Goal: Communication & Community: Answer question/provide support

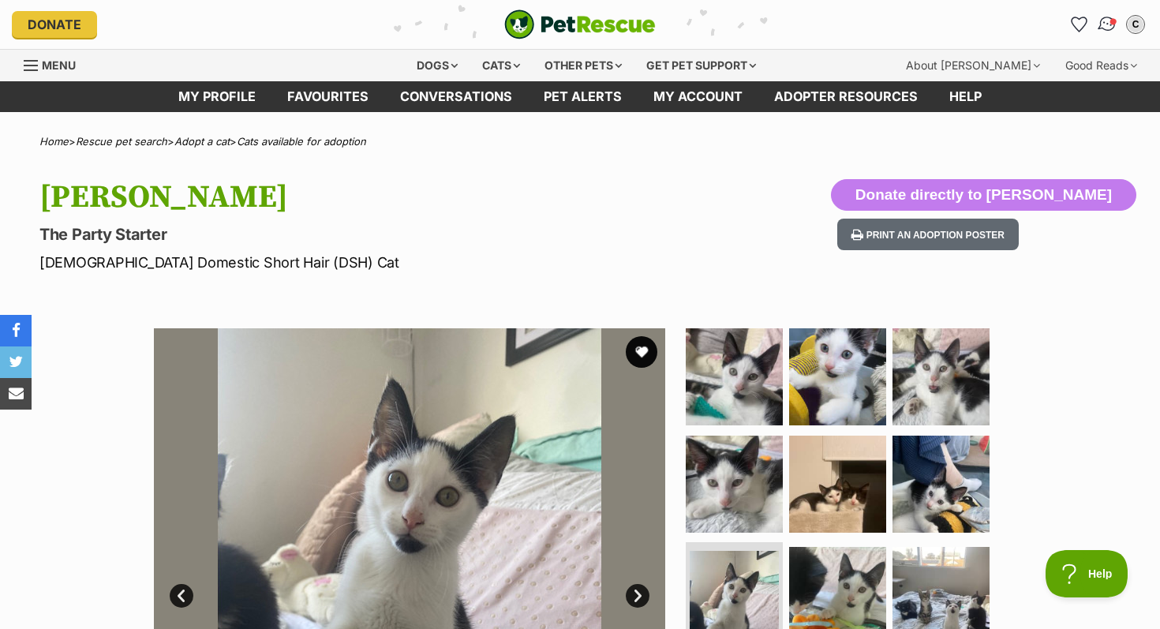
click at [1098, 27] on img "Conversations" at bounding box center [1106, 24] width 21 height 21
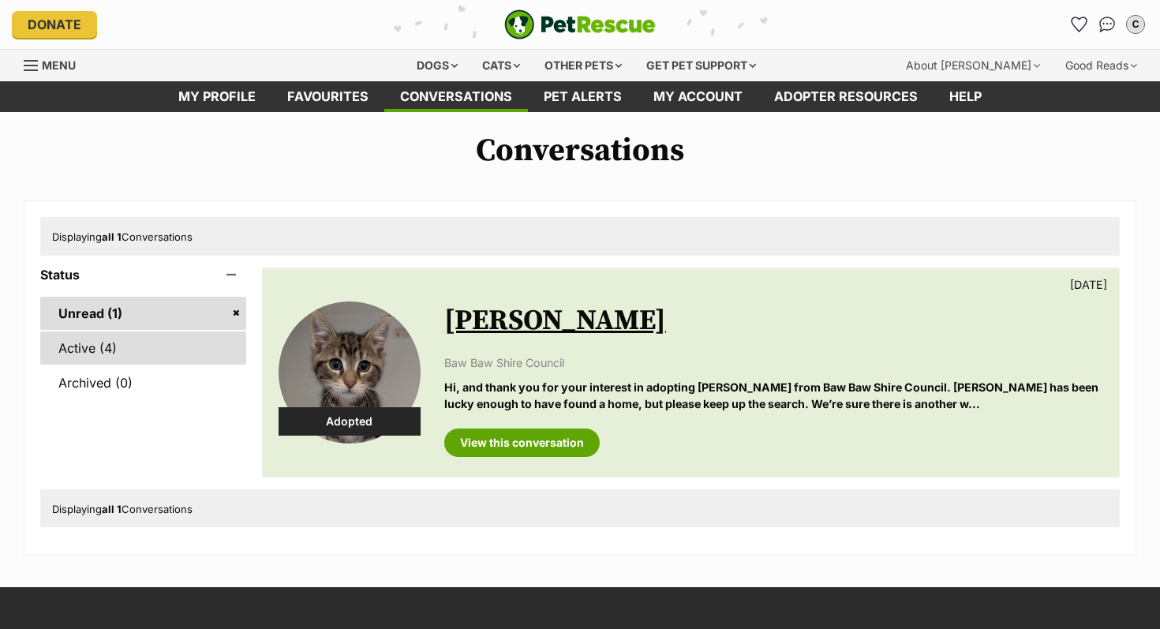
click at [160, 346] on link "Active (4)" at bounding box center [143, 347] width 206 height 33
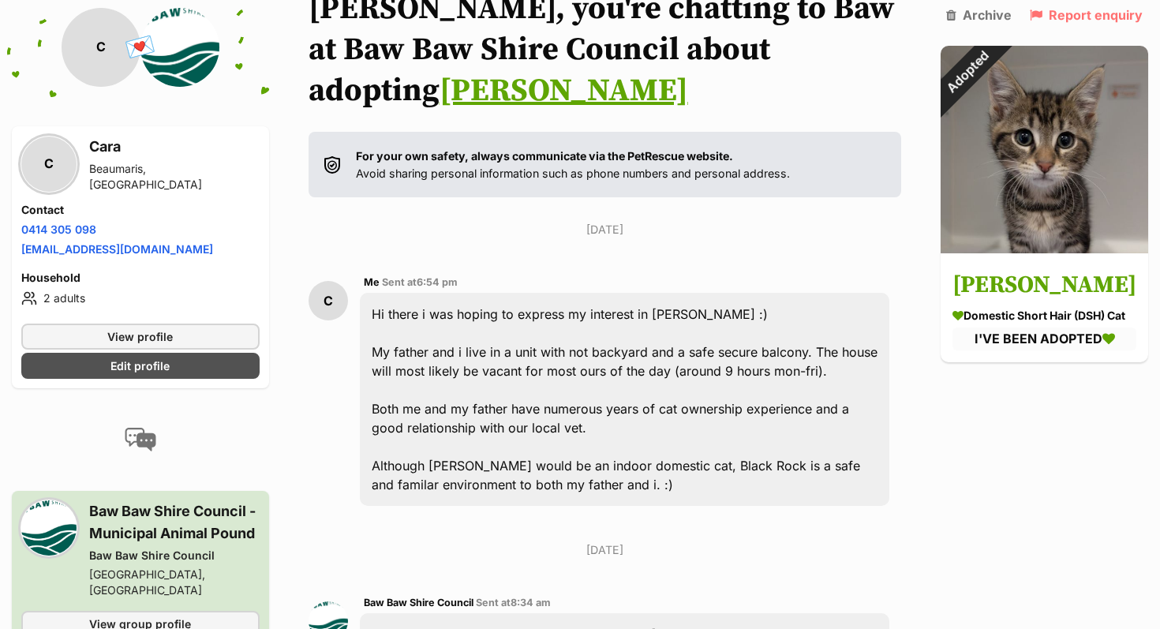
scroll to position [3, 0]
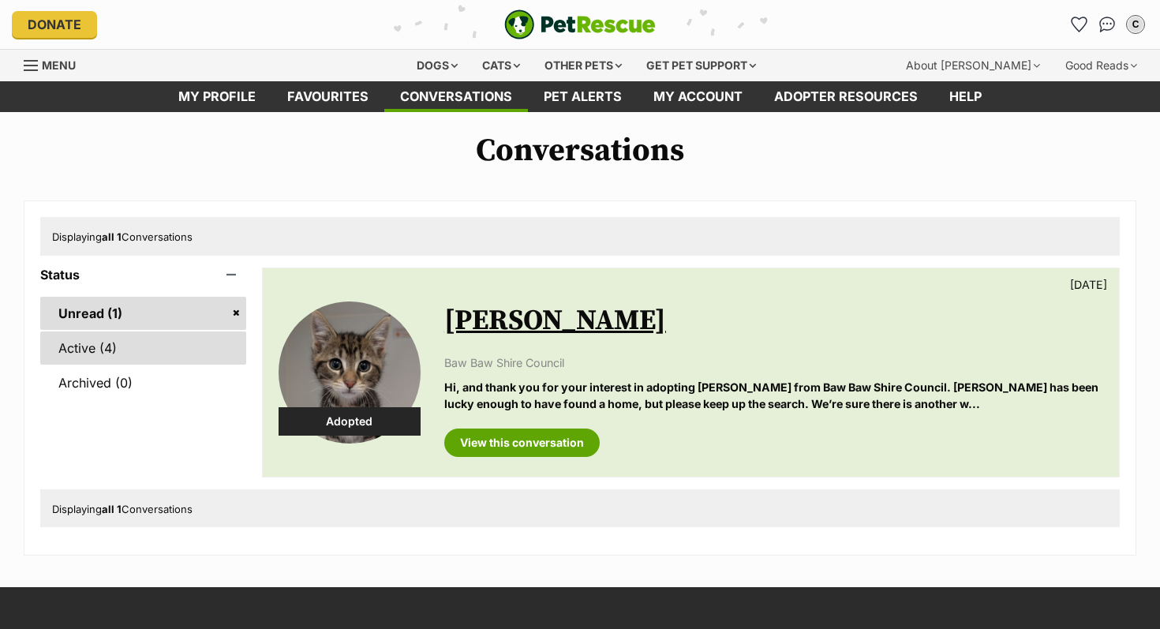
click at [162, 349] on link "Active (4)" at bounding box center [143, 347] width 206 height 33
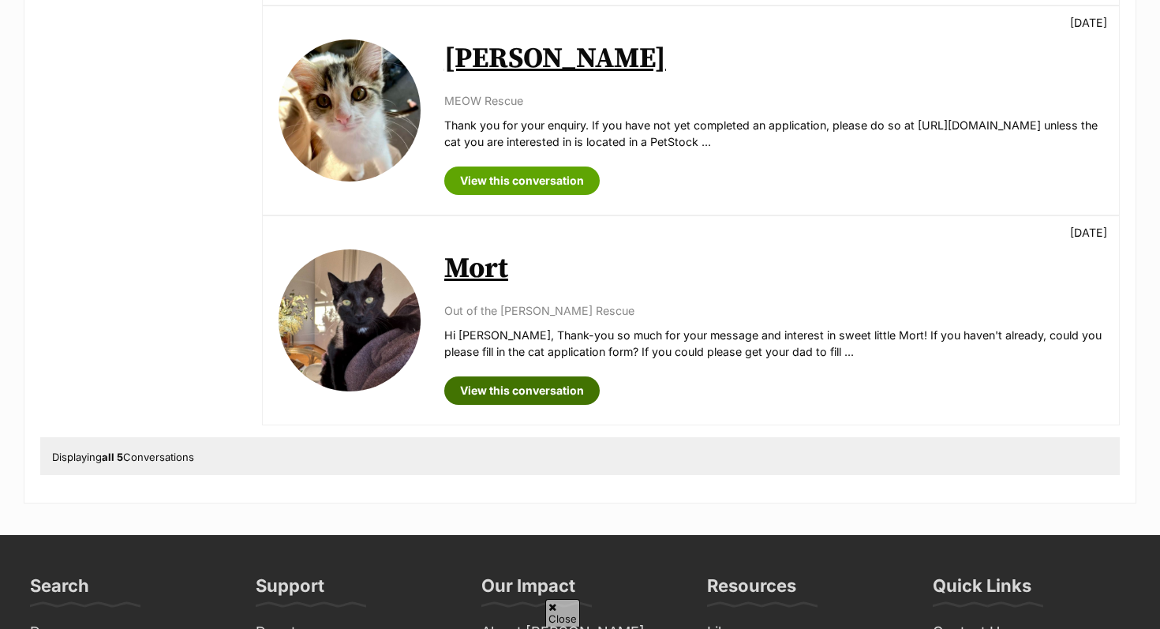
click at [510, 386] on link "View this conversation" at bounding box center [521, 390] width 155 height 28
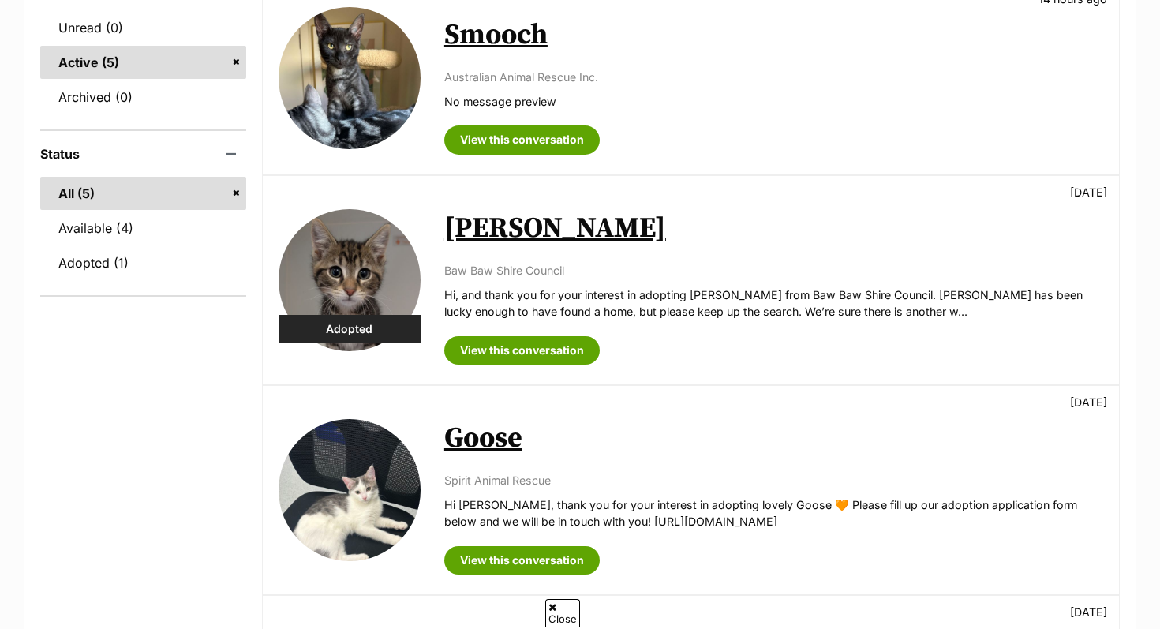
scroll to position [215, 0]
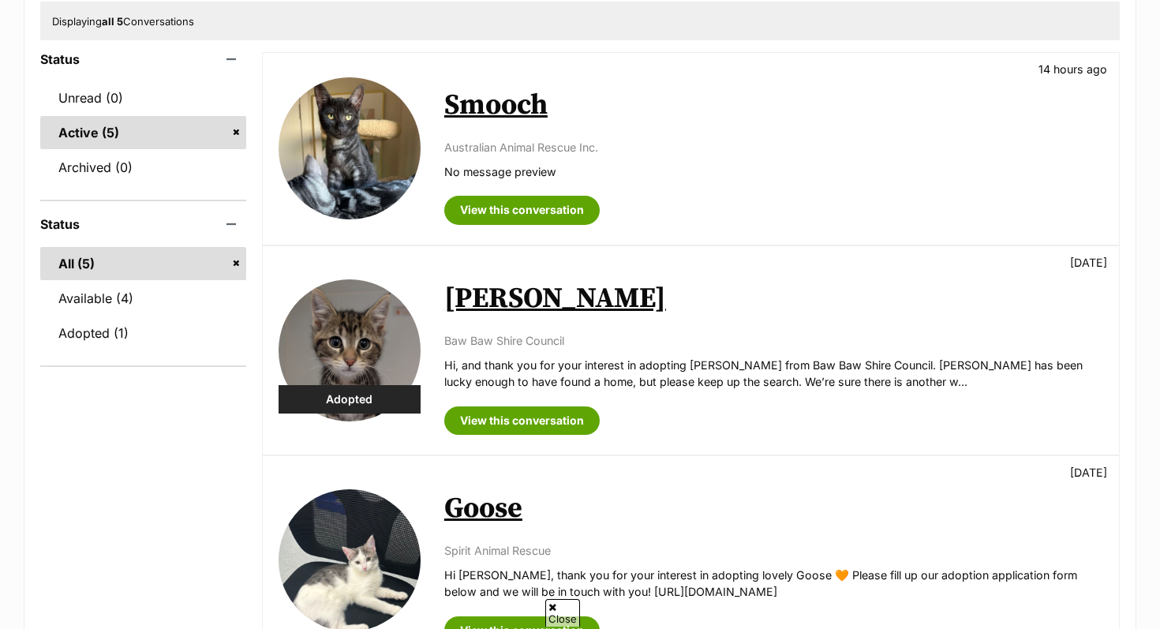
click at [480, 91] on link "Smooch" at bounding box center [495, 105] width 103 height 35
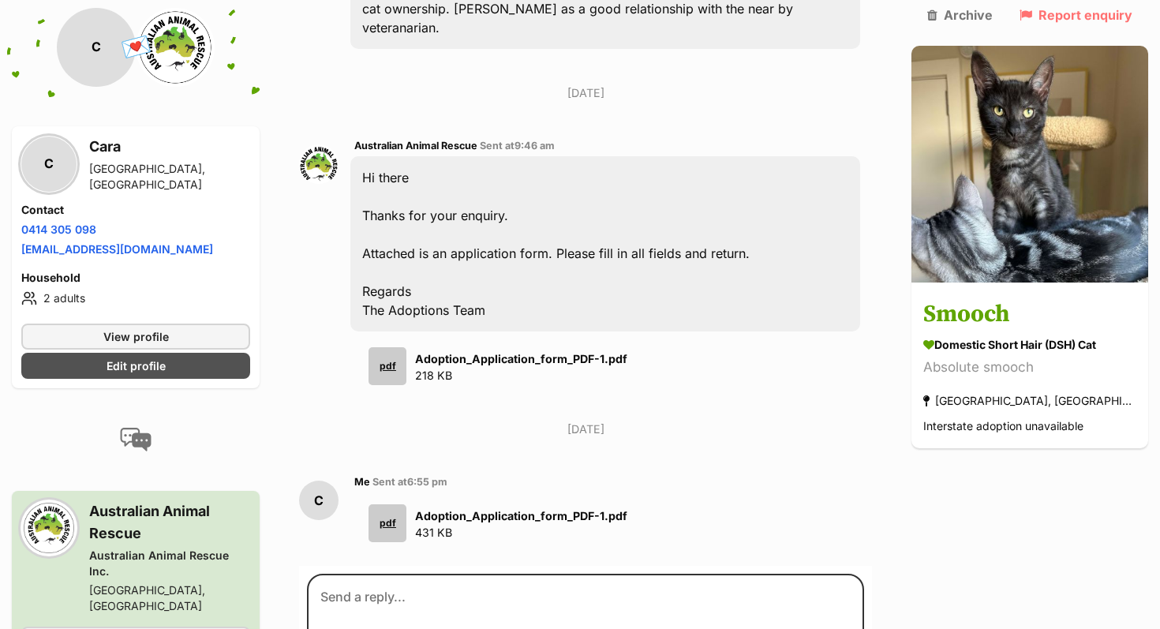
scroll to position [710, 0]
